Goal: Use online tool/utility: Utilize a website feature to perform a specific function

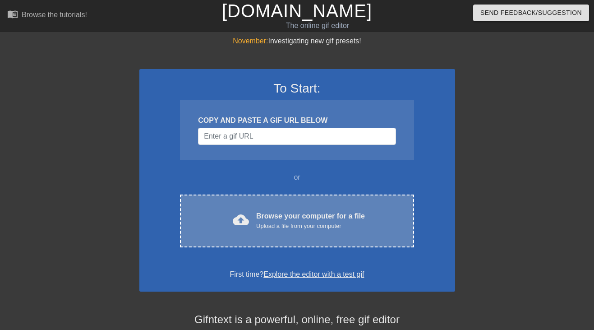
click at [303, 216] on div "Browse your computer for a file Upload a file from your computer" at bounding box center [310, 221] width 109 height 20
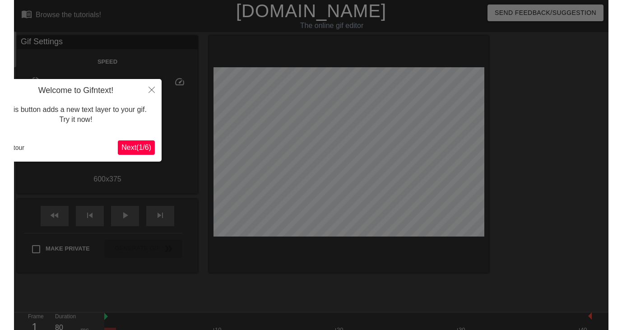
scroll to position [22, 0]
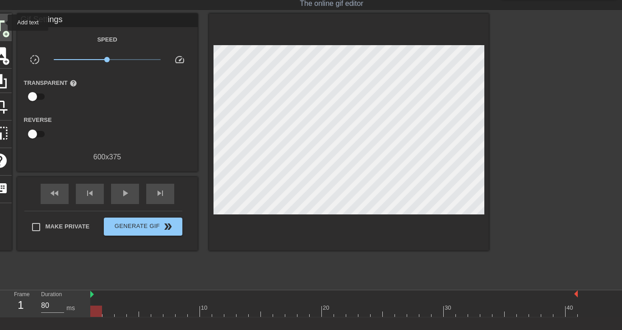
click at [2, 23] on span "title" at bounding box center [-1, 26] width 17 height 17
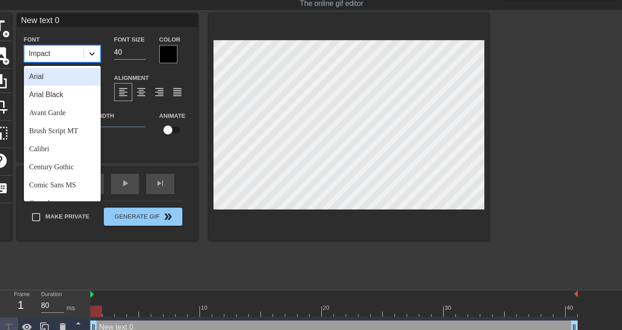
click at [90, 50] on icon at bounding box center [92, 53] width 9 height 9
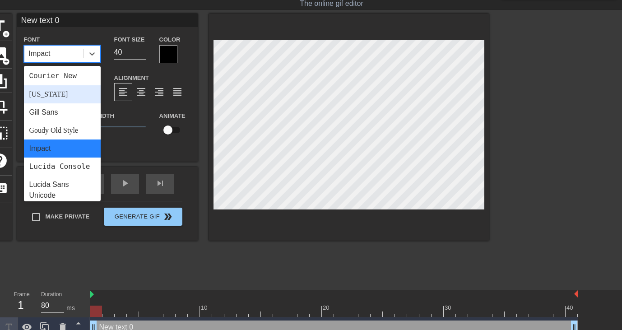
scroll to position [184, 0]
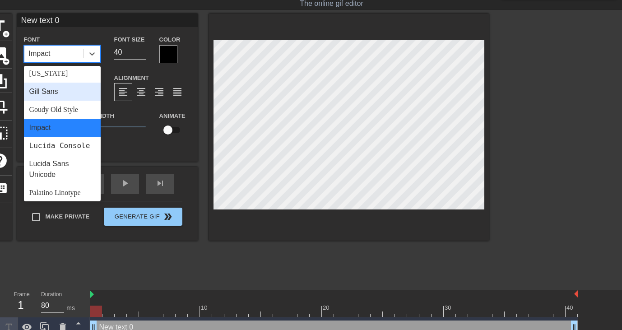
click at [65, 94] on div "Gill Sans" at bounding box center [62, 92] width 77 height 18
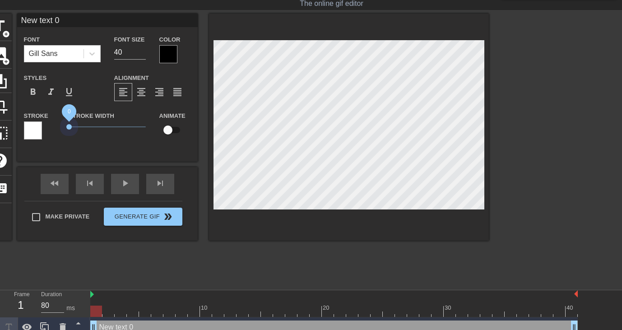
drag, startPoint x: 84, startPoint y: 128, endPoint x: 60, endPoint y: 127, distance: 24.4
click at [60, 127] on div "Stroke Stroke Width 0 Animate" at bounding box center [107, 128] width 181 height 37
click at [32, 93] on span "format_bold" at bounding box center [33, 92] width 11 height 11
click at [164, 53] on div at bounding box center [168, 54] width 18 height 18
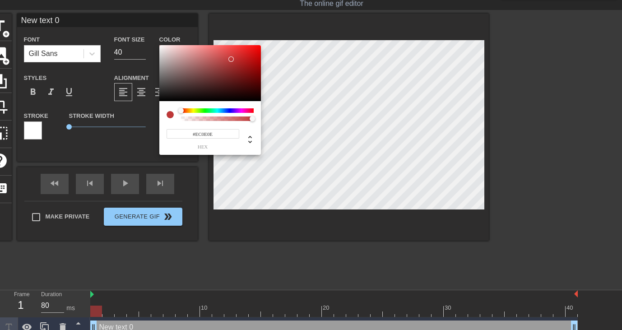
type input "#FF0000"
drag, startPoint x: 216, startPoint y: 62, endPoint x: 276, endPoint y: 33, distance: 66.4
click at [276, 33] on div "#FF0000 hex" at bounding box center [311, 165] width 622 height 330
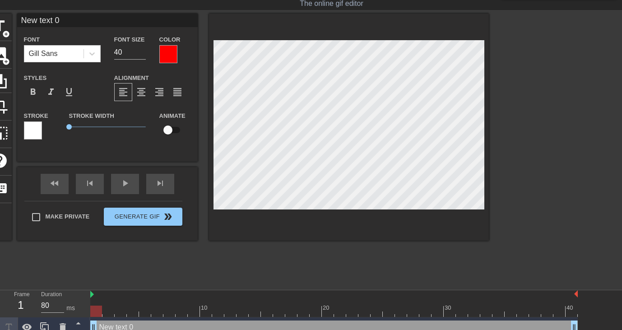
click at [78, 18] on input "New text 0" at bounding box center [107, 21] width 181 height 14
type input "me"
click at [185, 91] on div "format_align_justify" at bounding box center [177, 92] width 18 height 18
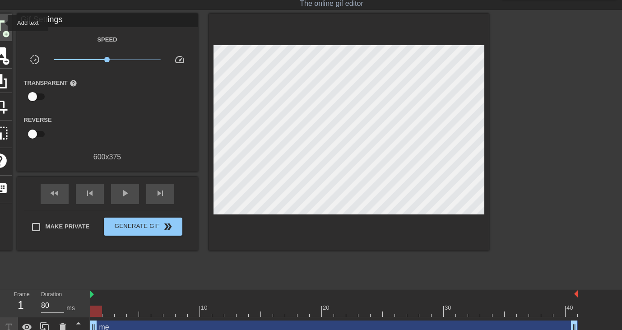
click at [2, 23] on span "title" at bounding box center [-1, 26] width 17 height 17
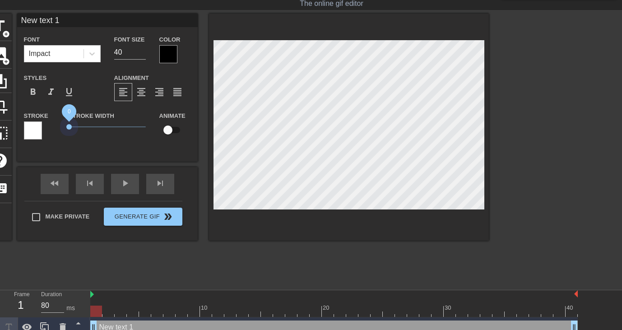
drag, startPoint x: 82, startPoint y: 128, endPoint x: 50, endPoint y: 128, distance: 32.0
click at [50, 128] on div "Stroke Stroke Width 0 Animate" at bounding box center [107, 128] width 181 height 37
click at [167, 56] on div at bounding box center [168, 54] width 18 height 18
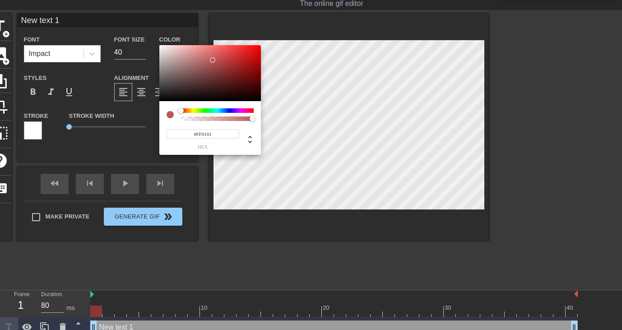
type input "#FF0000"
drag, startPoint x: 213, startPoint y: 60, endPoint x: 279, endPoint y: 39, distance: 69.5
click at [279, 39] on div "#FF0000 hex" at bounding box center [311, 165] width 622 height 330
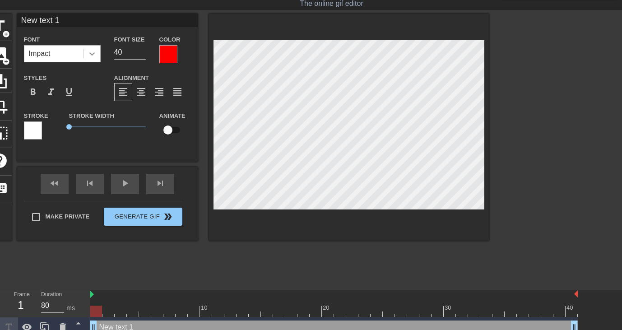
click at [88, 53] on icon at bounding box center [92, 53] width 9 height 9
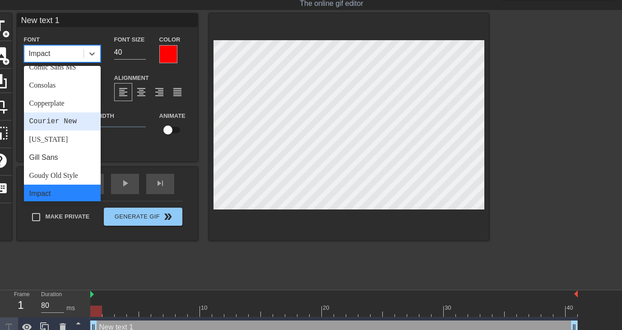
scroll to position [123, 0]
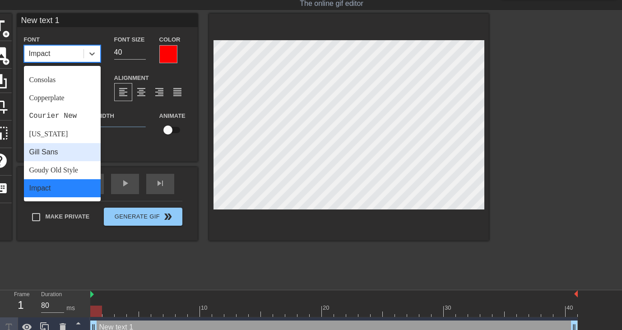
click at [59, 148] on div "Gill Sans" at bounding box center [62, 152] width 77 height 18
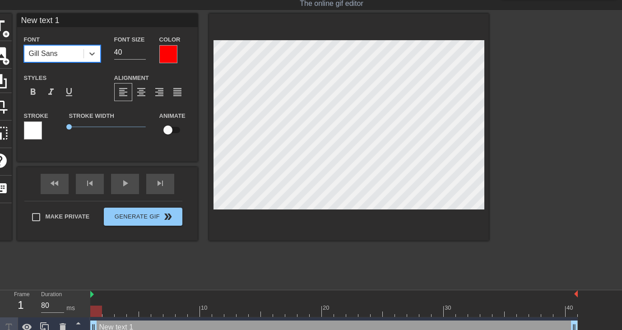
click at [65, 19] on input "New text 1" at bounding box center [107, 21] width 181 height 14
type input "g"
type input "online group masturbation"
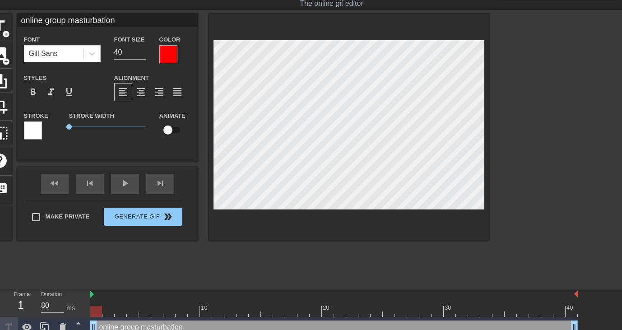
scroll to position [0, 4]
type input "me"
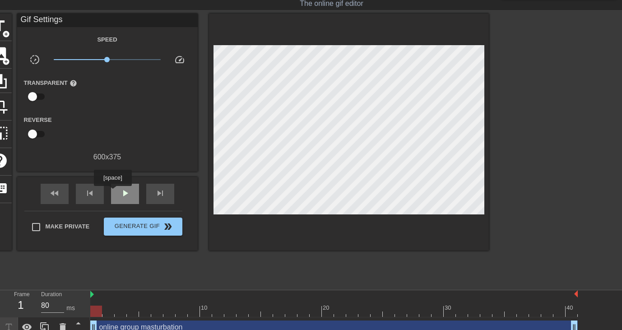
click at [114, 192] on div "play_arrow" at bounding box center [125, 194] width 28 height 20
type input "90"
click at [124, 184] on div "pause" at bounding box center [125, 194] width 28 height 20
click at [10, 22] on div "title add_circle" at bounding box center [-1, 28] width 24 height 28
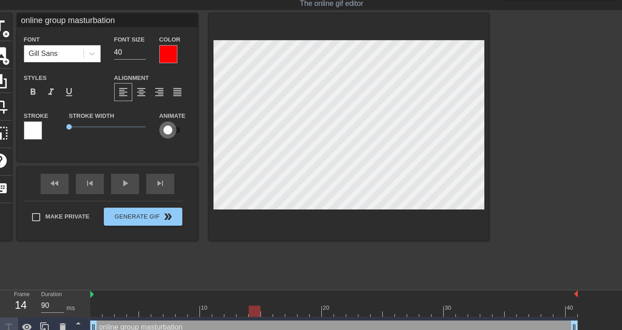
click at [168, 131] on input "checkbox" at bounding box center [167, 129] width 51 height 17
checkbox input "true"
click at [255, 307] on div at bounding box center [255, 311] width 12 height 11
click at [255, 296] on div at bounding box center [333, 294] width 487 height 9
click at [129, 182] on div "fast_rewind skip_previous play_arrow skip_next" at bounding box center [107, 184] width 147 height 34
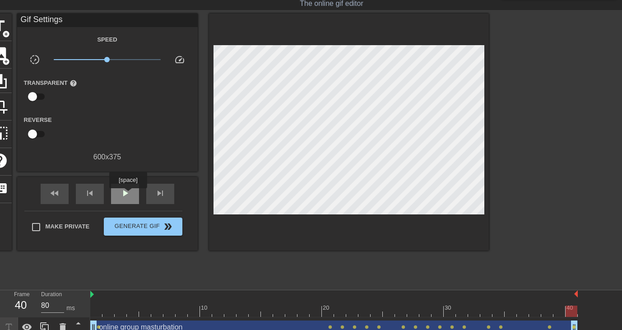
click at [129, 195] on span "play_arrow" at bounding box center [125, 193] width 11 height 11
type input "80"
click at [129, 195] on span "pause" at bounding box center [125, 193] width 11 height 11
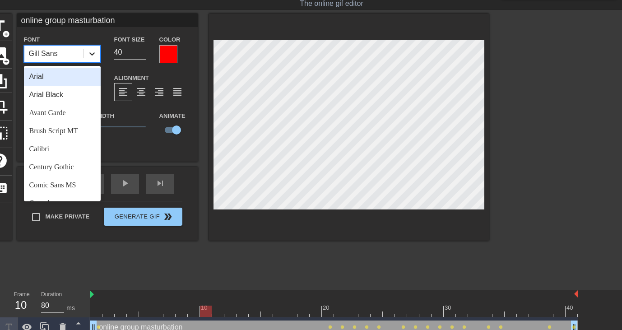
click at [93, 52] on icon at bounding box center [92, 53] width 9 height 9
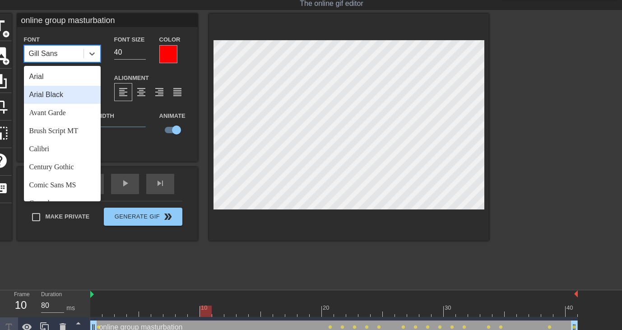
click at [61, 92] on div "Arial Black" at bounding box center [62, 95] width 77 height 18
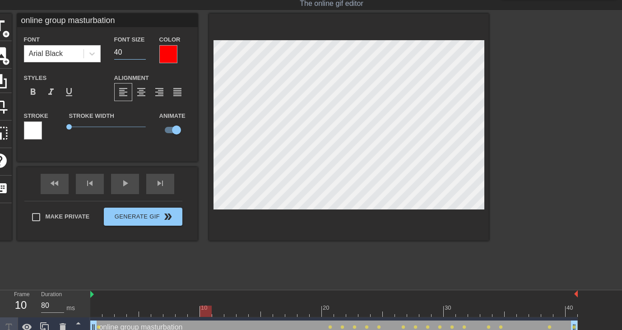
drag, startPoint x: 125, startPoint y: 50, endPoint x: 112, endPoint y: 50, distance: 13.1
click at [112, 50] on div "Font Size 40" at bounding box center [129, 48] width 45 height 29
click at [143, 49] on input "21" at bounding box center [130, 52] width 32 height 14
click at [143, 49] on input "22" at bounding box center [130, 52] width 32 height 14
click at [143, 49] on input "23" at bounding box center [130, 52] width 32 height 14
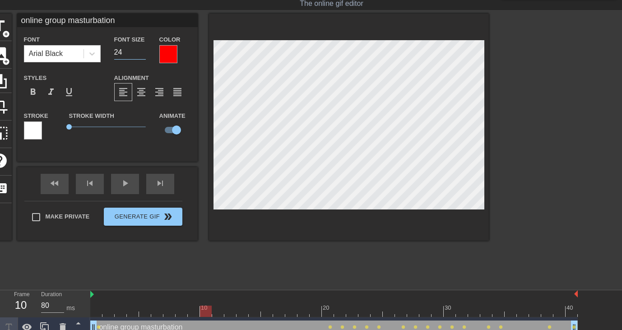
click at [143, 49] on input "24" at bounding box center [130, 52] width 32 height 14
type input "25"
click at [143, 49] on input "25" at bounding box center [130, 52] width 32 height 14
type input "me"
type input "40"
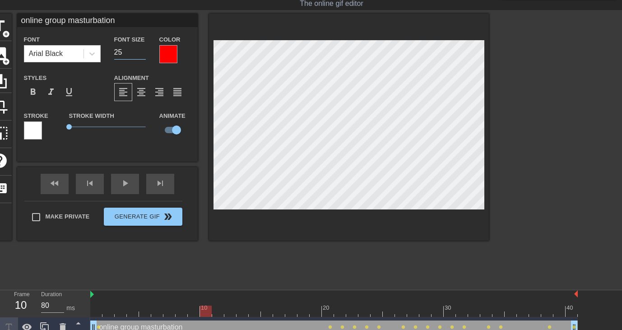
checkbox input "false"
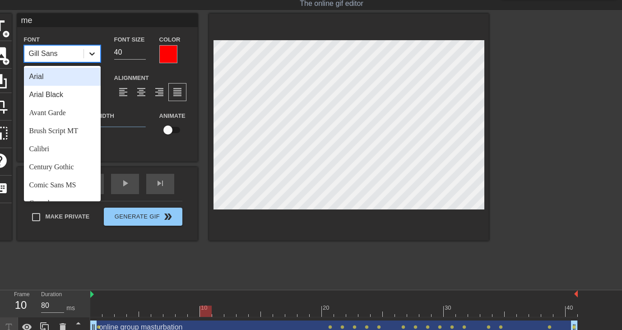
click at [93, 54] on icon at bounding box center [91, 53] width 5 height 3
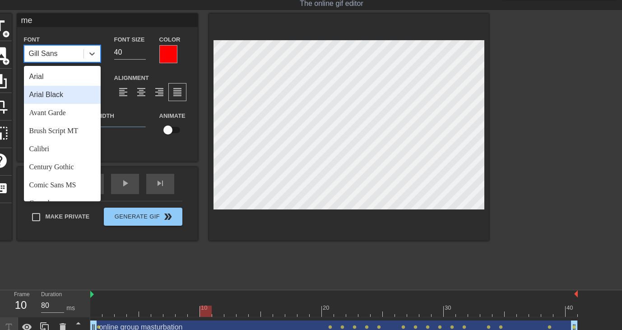
click at [68, 94] on div "Arial Black" at bounding box center [62, 95] width 77 height 18
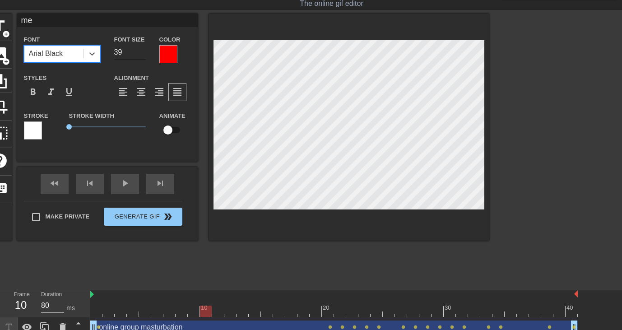
click at [139, 55] on input "39" at bounding box center [130, 52] width 32 height 14
click at [139, 55] on input "38" at bounding box center [130, 52] width 32 height 14
click at [139, 55] on input "37" at bounding box center [130, 52] width 32 height 14
click at [139, 55] on input "36" at bounding box center [130, 52] width 32 height 14
click at [139, 55] on input "35" at bounding box center [130, 52] width 32 height 14
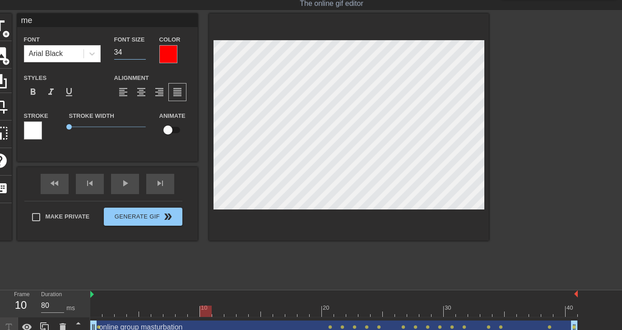
click at [139, 55] on input "34" at bounding box center [130, 52] width 32 height 14
click at [139, 55] on input "33" at bounding box center [130, 52] width 32 height 14
click at [139, 55] on input "32" at bounding box center [130, 52] width 32 height 14
click at [139, 55] on input "31" at bounding box center [130, 52] width 32 height 14
click at [139, 55] on input "30" at bounding box center [130, 52] width 32 height 14
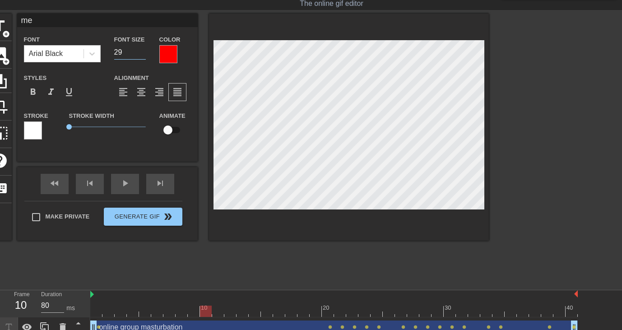
click at [139, 55] on input "29" at bounding box center [130, 52] width 32 height 14
click at [141, 54] on input "28" at bounding box center [130, 52] width 32 height 14
click at [141, 54] on input "27" at bounding box center [130, 52] width 32 height 14
click at [141, 54] on input "26" at bounding box center [130, 52] width 32 height 14
type input "25"
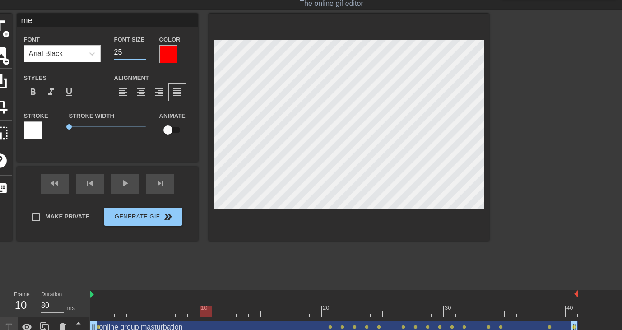
click at [141, 54] on input "25" at bounding box center [130, 52] width 32 height 14
click at [118, 183] on div "fast_rewind skip_previous play_arrow skip_next" at bounding box center [107, 184] width 147 height 34
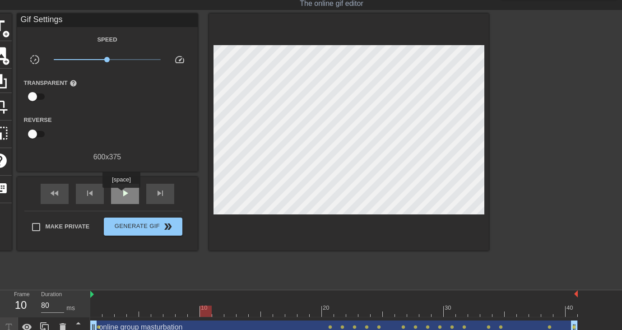
click at [122, 194] on span "play_arrow" at bounding box center [125, 193] width 11 height 11
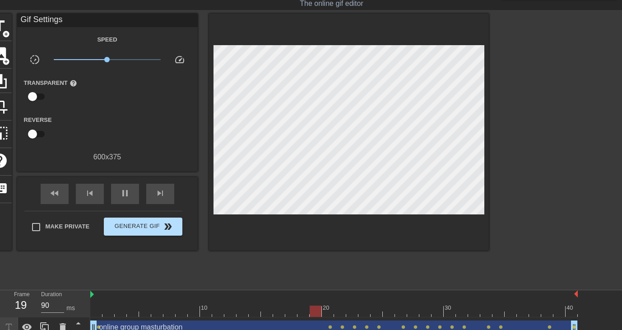
type input "80"
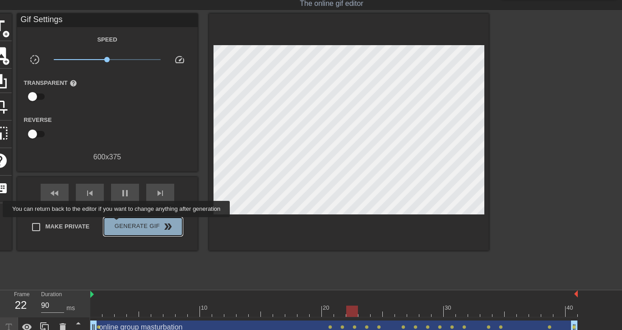
click at [122, 223] on span "Generate Gif double_arrow" at bounding box center [142, 226] width 71 height 11
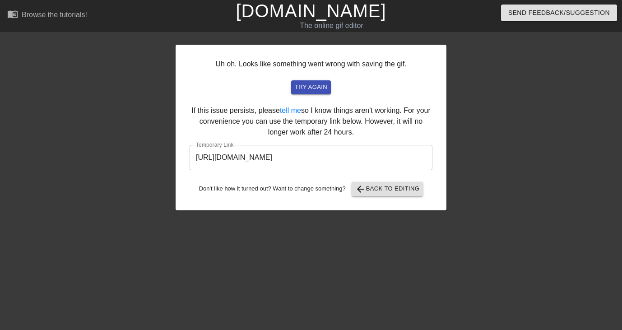
click at [333, 158] on input "[URL][DOMAIN_NAME]" at bounding box center [311, 157] width 243 height 25
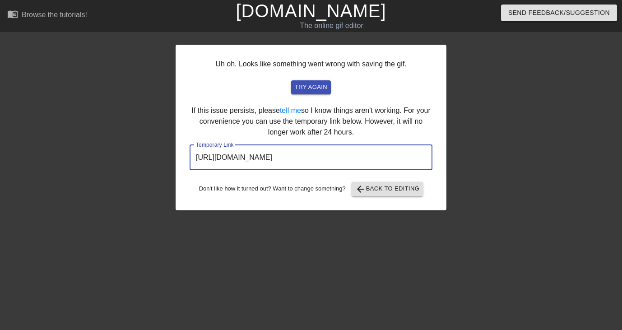
click at [333, 158] on input "[URL][DOMAIN_NAME]" at bounding box center [311, 157] width 243 height 25
click at [338, 14] on link "[DOMAIN_NAME]" at bounding box center [311, 11] width 150 height 20
